Goal: Information Seeking & Learning: Learn about a topic

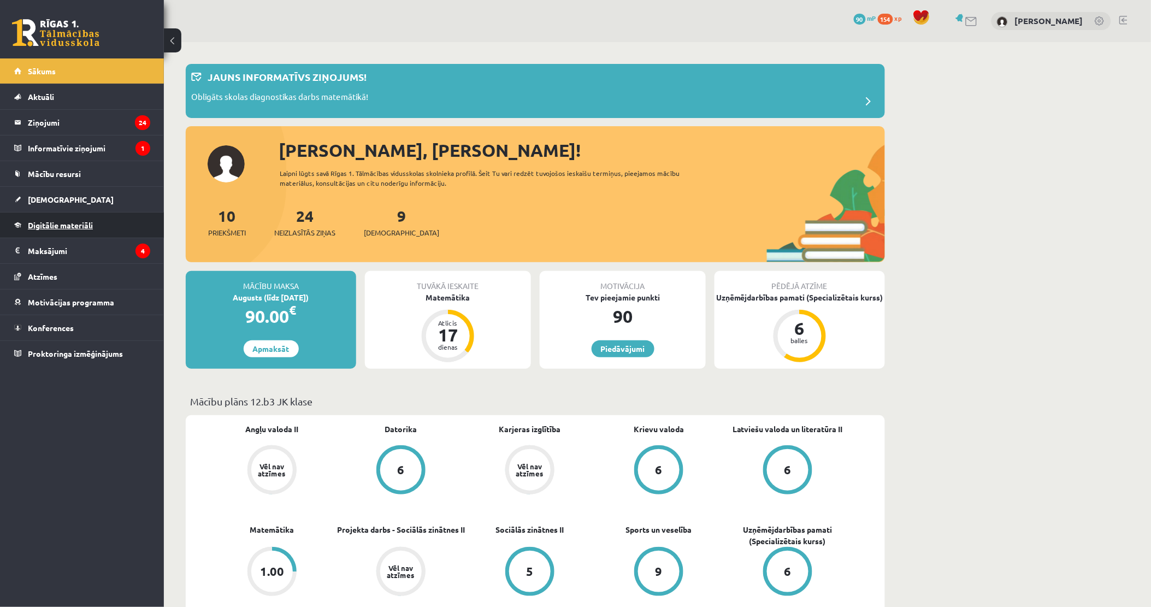
click at [61, 221] on span "Digitālie materiāli" at bounding box center [60, 225] width 65 height 10
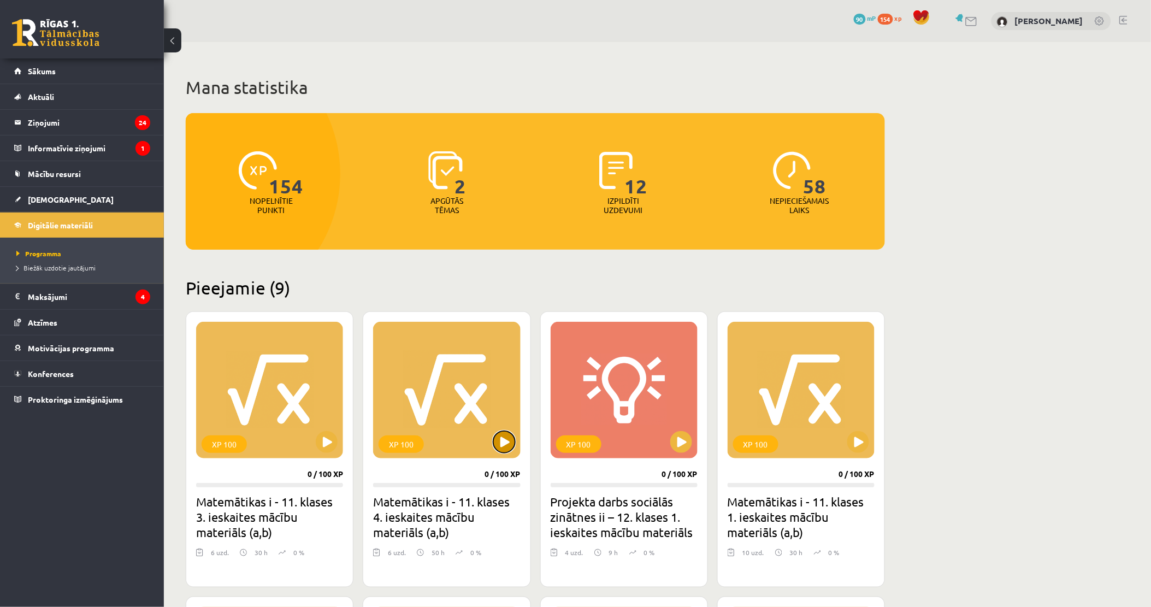
drag, startPoint x: 496, startPoint y: 448, endPoint x: 506, endPoint y: 440, distance: 12.9
click at [506, 440] on button at bounding box center [504, 442] width 22 height 22
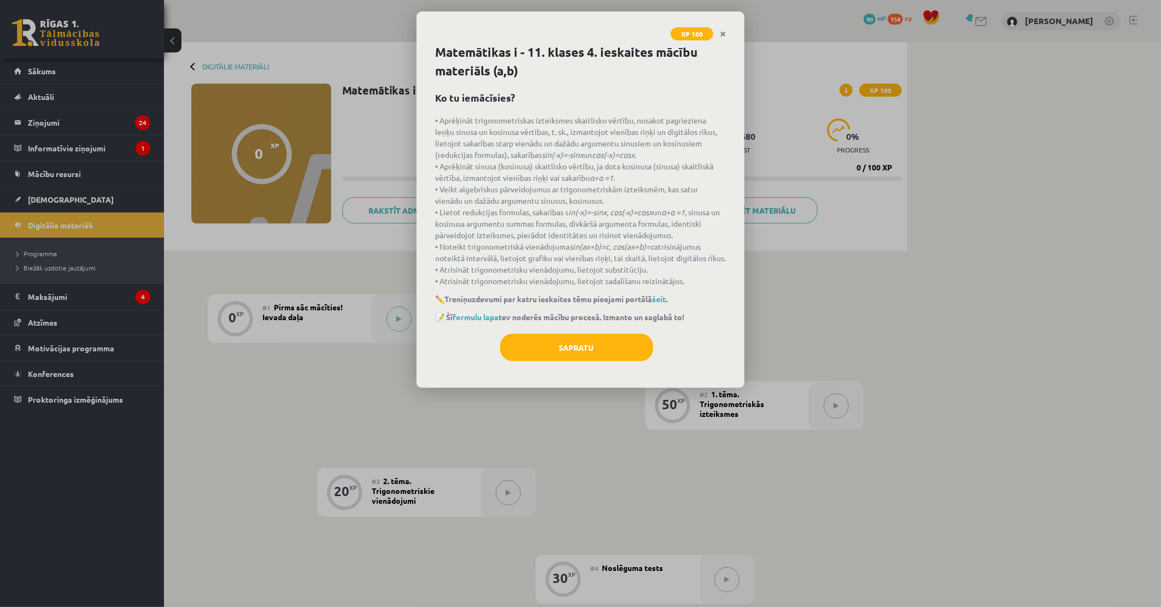
drag, startPoint x: 586, startPoint y: 427, endPoint x: 557, endPoint y: 405, distance: 35.9
click at [583, 424] on div "XP 100 Matemātikas i - 11. klases 4. ieskaites mācību materiāls (a,b) Ko tu iem…" at bounding box center [580, 303] width 1161 height 607
click at [559, 361] on button "Sapratu" at bounding box center [576, 347] width 153 height 27
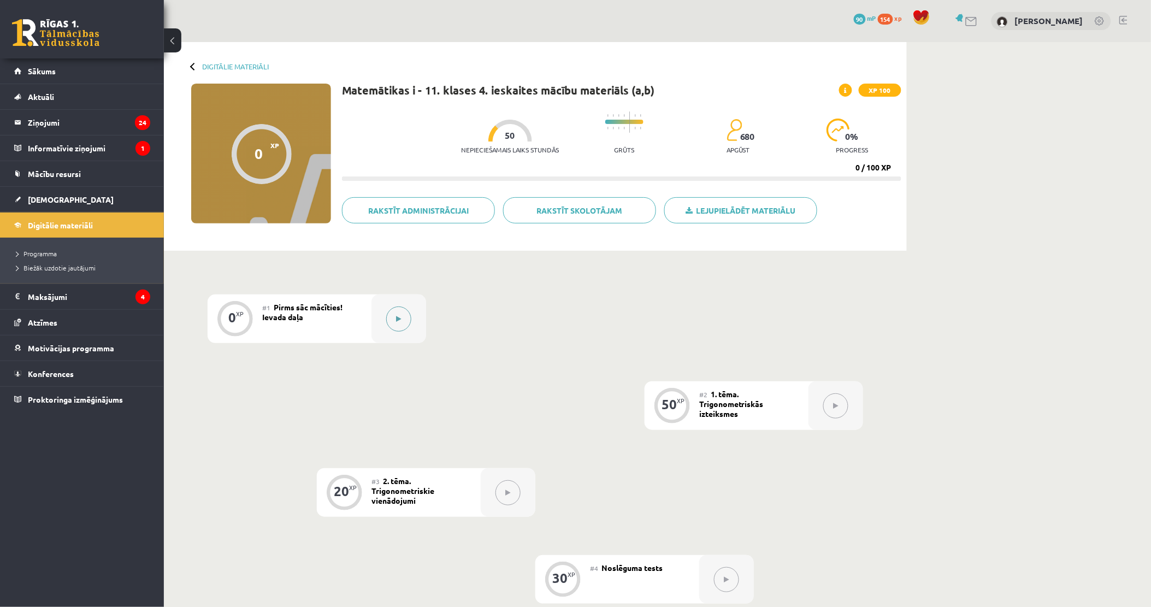
click at [392, 313] on button at bounding box center [398, 319] width 25 height 25
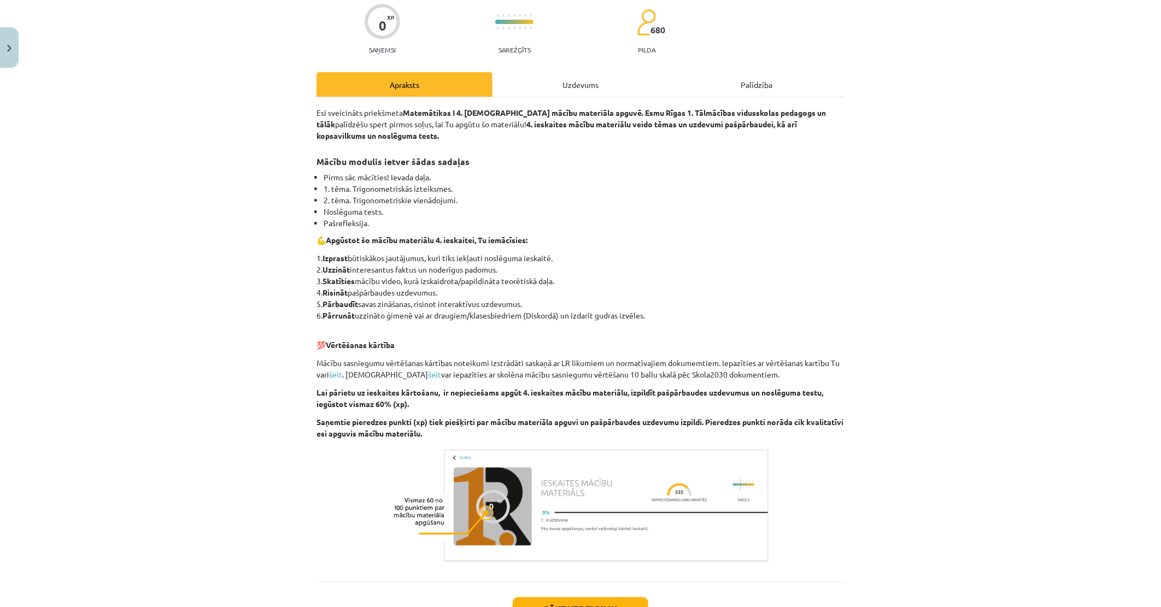
scroll to position [173, 0]
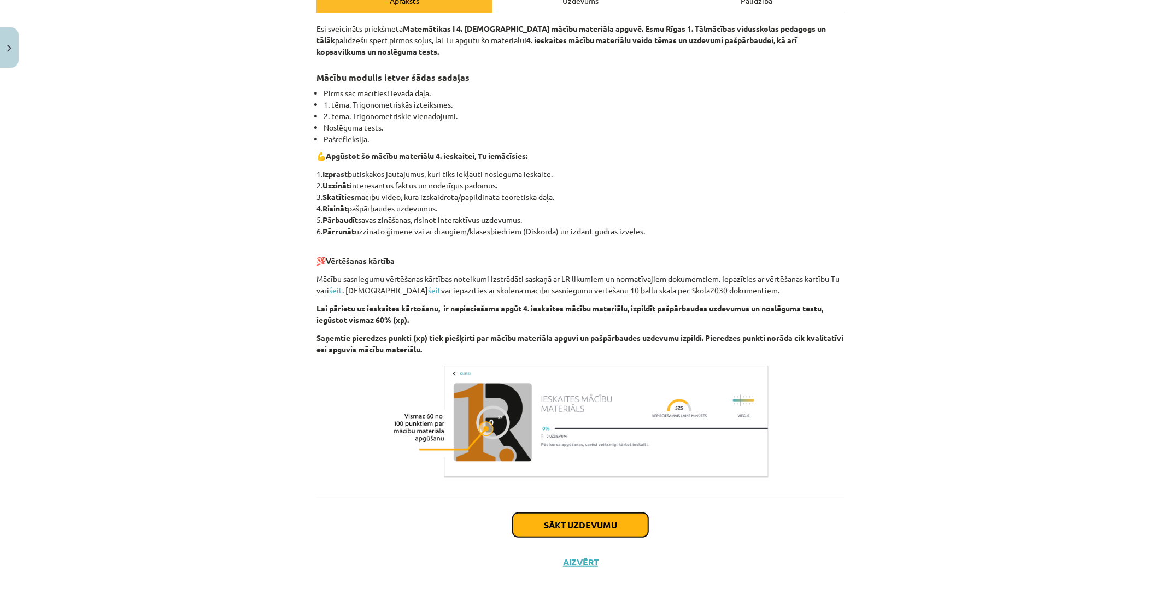
click at [594, 526] on button "Sākt uzdevumu" at bounding box center [581, 525] width 136 height 24
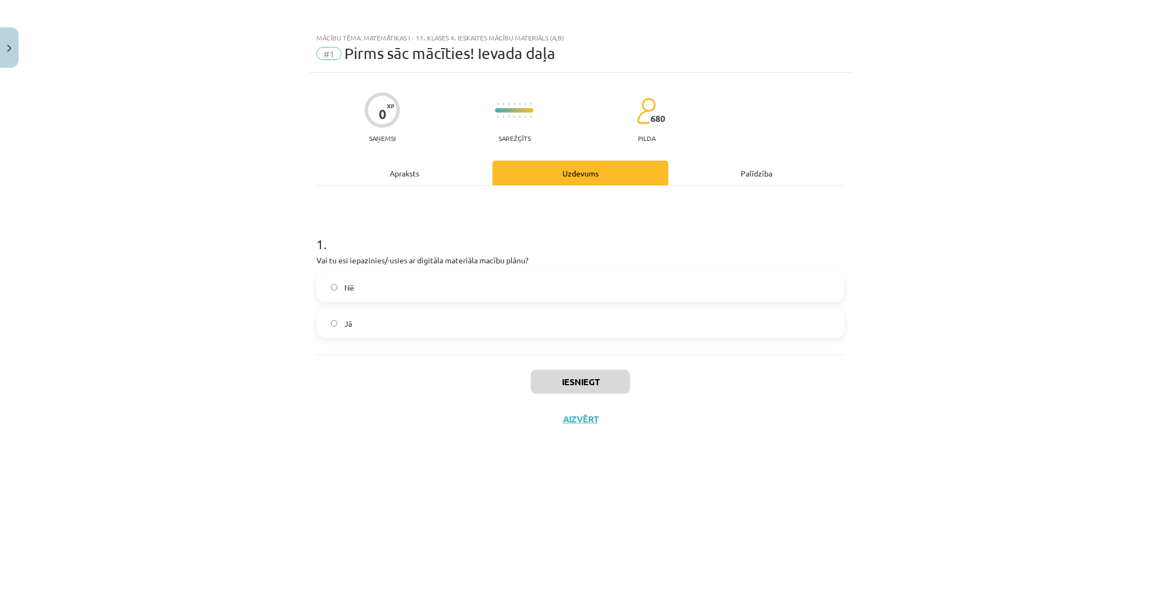
click at [445, 324] on label "Jā" at bounding box center [581, 323] width 526 height 27
drag, startPoint x: 596, startPoint y: 373, endPoint x: 593, endPoint y: 368, distance: 5.9
click at [594, 370] on button "Iesniegt" at bounding box center [580, 382] width 99 height 24
click at [592, 379] on button "Iesniegt" at bounding box center [580, 382] width 99 height 24
click at [581, 379] on button "Iesniegt" at bounding box center [580, 382] width 99 height 24
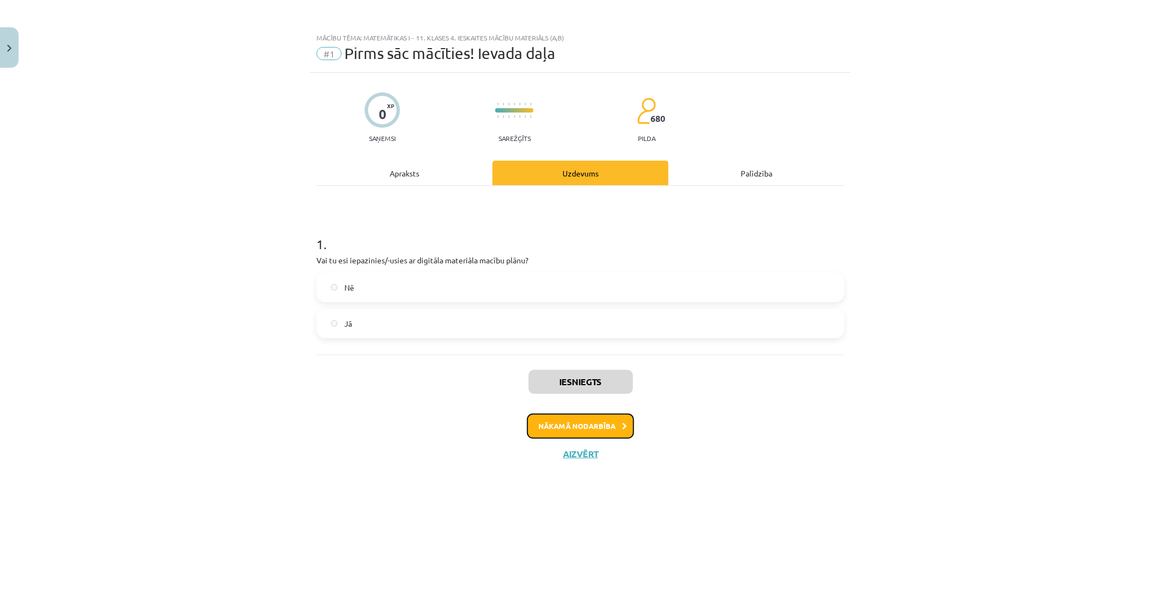
click at [602, 421] on button "Nākamā nodarbība" at bounding box center [580, 426] width 107 height 25
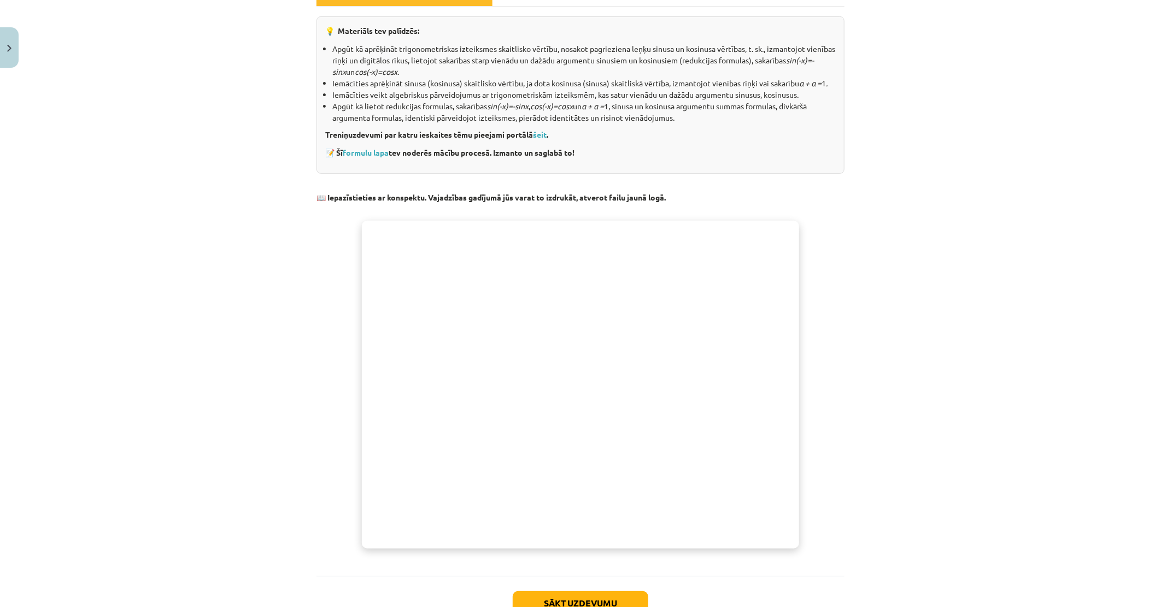
scroll to position [258, 0]
